Goal: Navigation & Orientation: Find specific page/section

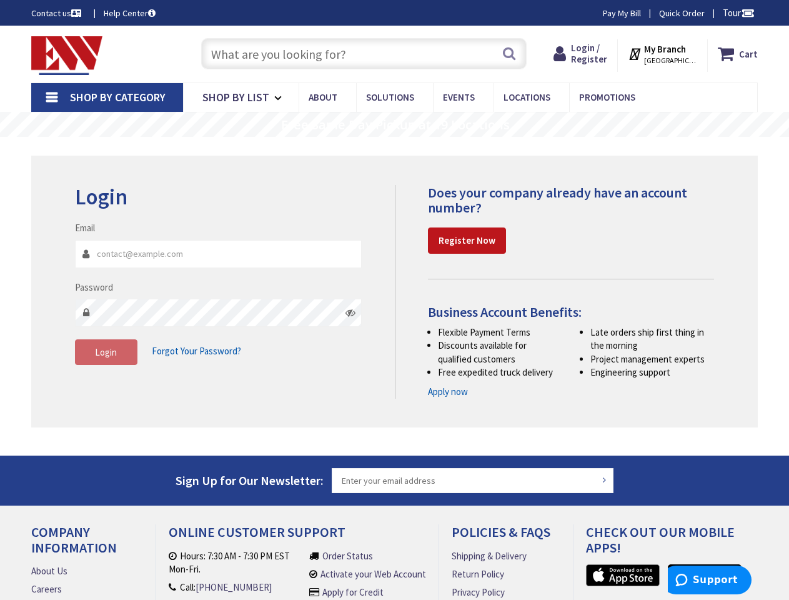
click at [395, 300] on div "Does your company already have an account number? Register Now Business Account…" at bounding box center [559, 292] width 329 height 214
click at [737, 12] on span "Tour" at bounding box center [739, 13] width 32 height 12
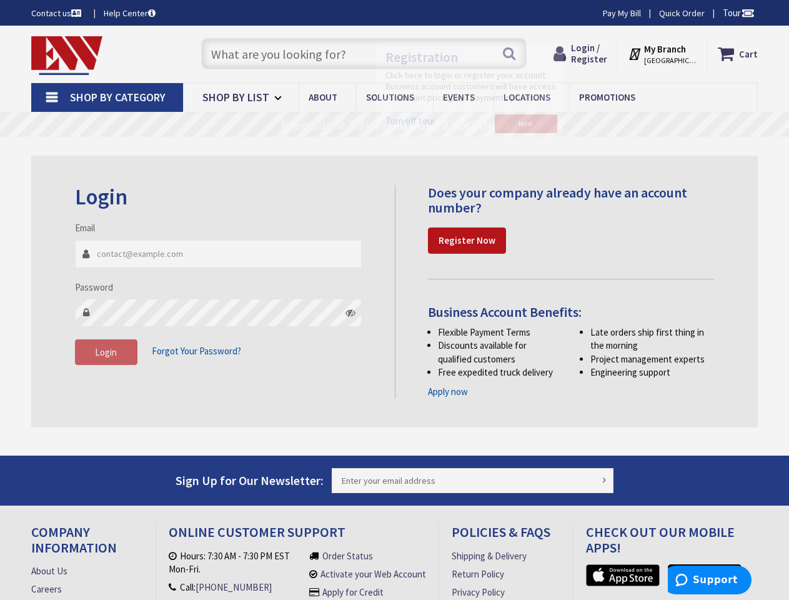
click at [747, 12] on div at bounding box center [394, 300] width 789 height 600
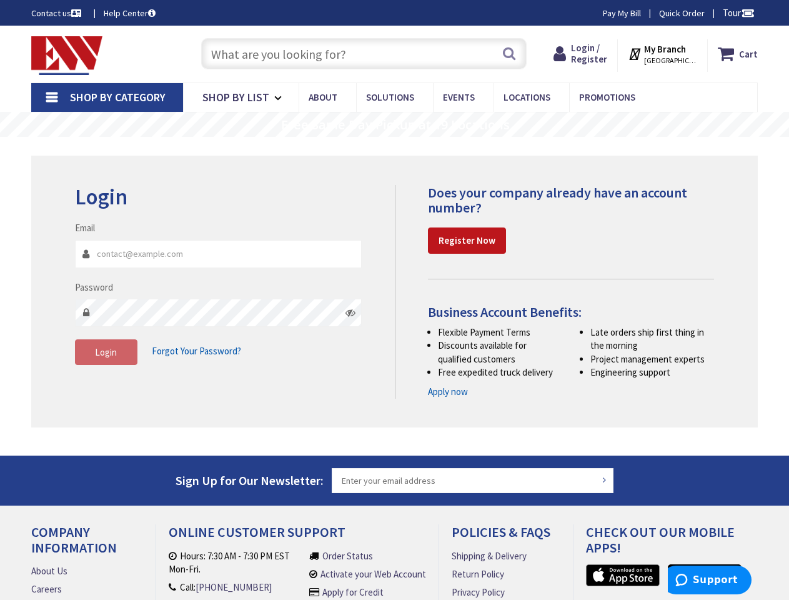
click at [667, 54] on strong "My Branch" at bounding box center [665, 49] width 42 height 12
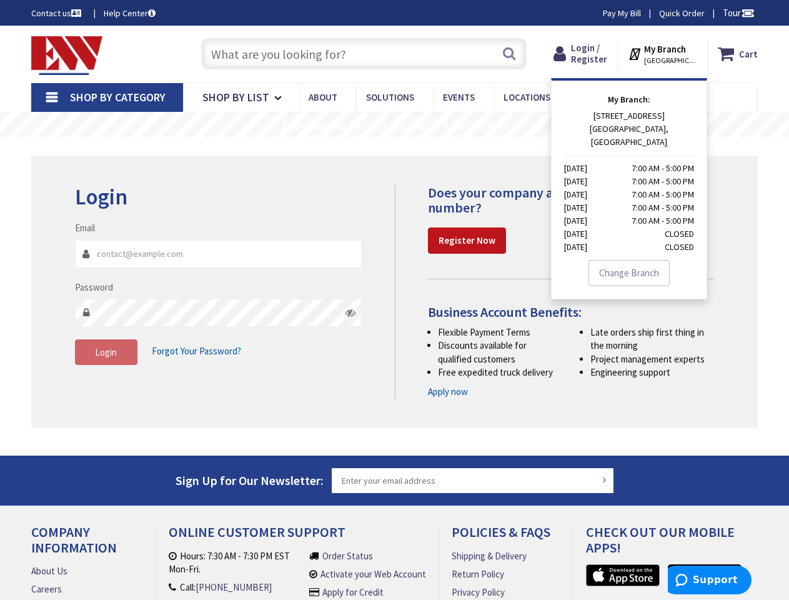
click at [107, 97] on span "Shop By Category" at bounding box center [118, 97] width 96 height 14
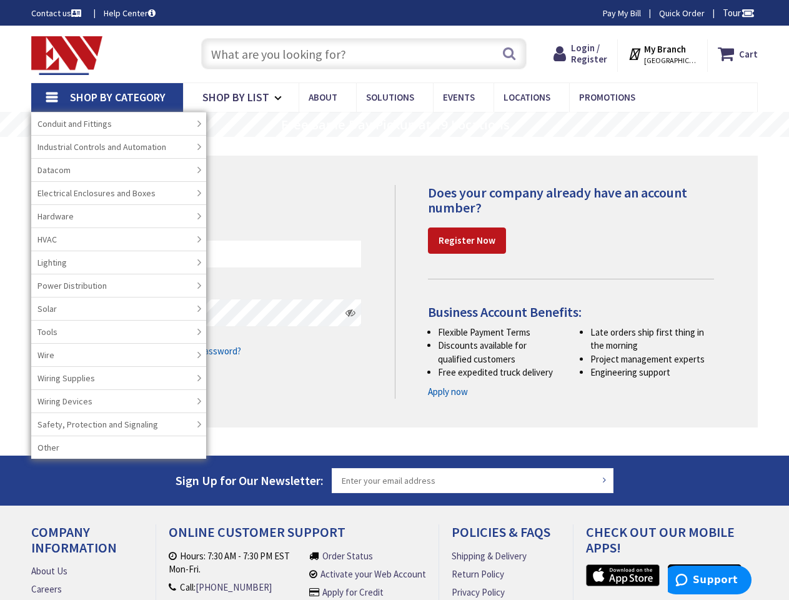
click at [394, 124] on rs-layer "Free Same Day Pickup at 19 Locations" at bounding box center [395, 125] width 229 height 14
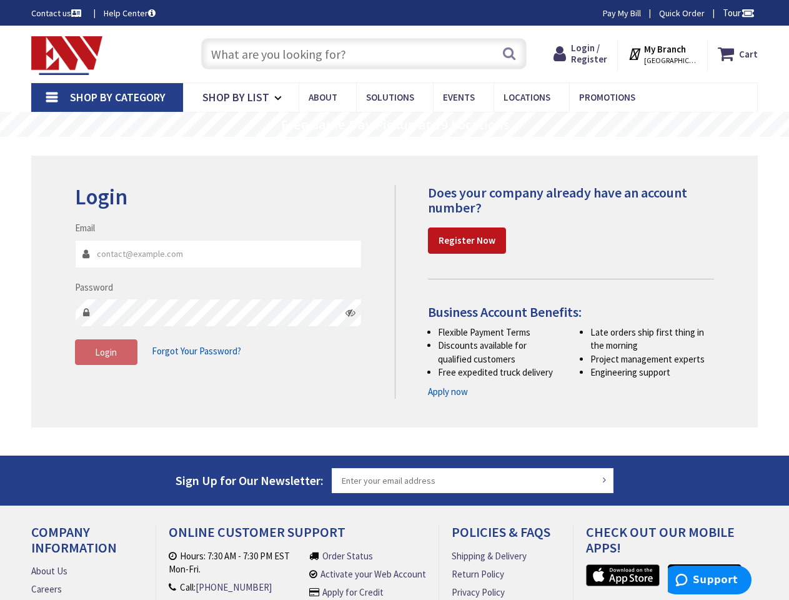
click at [394, 125] on rs-layer "Free Same Day Pickup at 19 Locations" at bounding box center [395, 125] width 229 height 14
click at [351, 312] on icon at bounding box center [351, 312] width 10 height 10
